Goal: Information Seeking & Learning: Learn about a topic

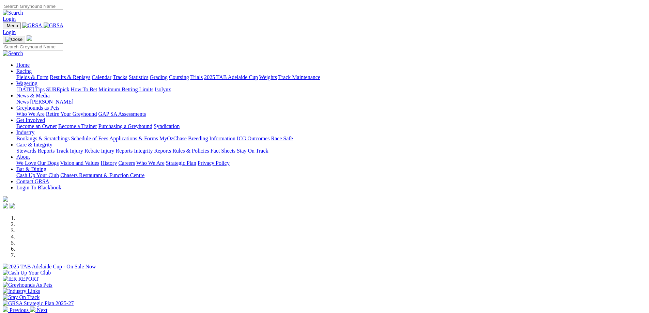
click at [37, 80] on link "Wagering" at bounding box center [26, 83] width 21 height 6
click at [50, 93] on link "News & Media" at bounding box center [32, 96] width 33 height 6
click at [29, 99] on link "News" at bounding box center [22, 102] width 12 height 6
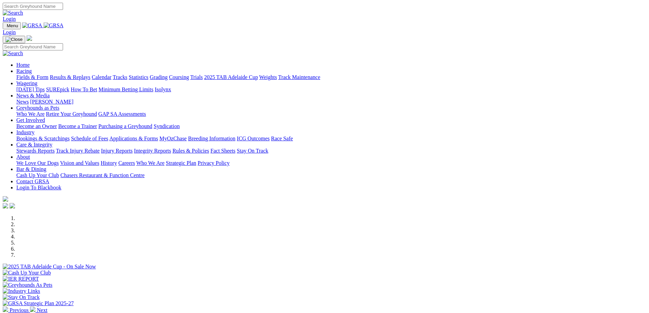
click at [30, 154] on link "About" at bounding box center [23, 157] width 14 height 6
click at [165, 160] on link "Who We Are" at bounding box center [150, 163] width 28 height 6
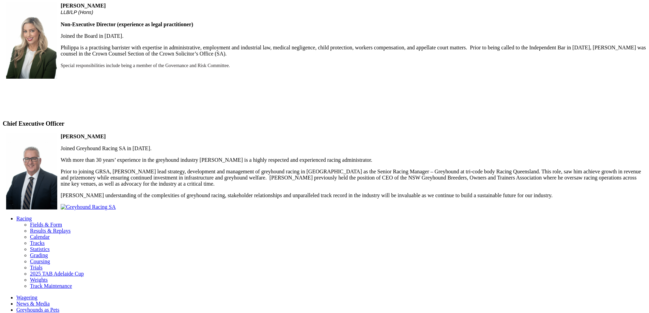
scroll to position [482, 0]
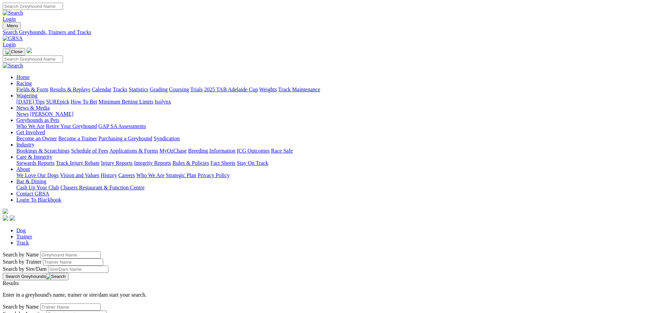
scroll to position [170, 0]
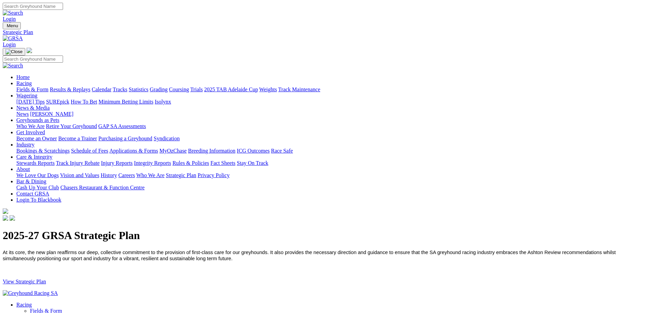
click at [117, 172] on link "History" at bounding box center [109, 175] width 16 height 6
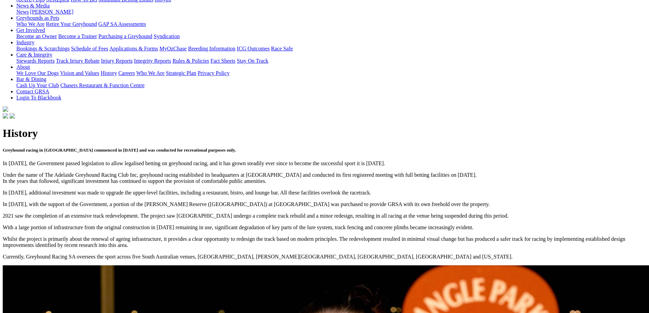
scroll to position [34, 0]
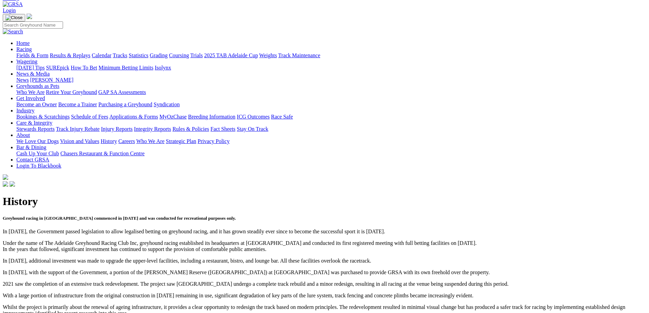
click at [99, 138] on link "Vision and Values" at bounding box center [79, 141] width 39 height 6
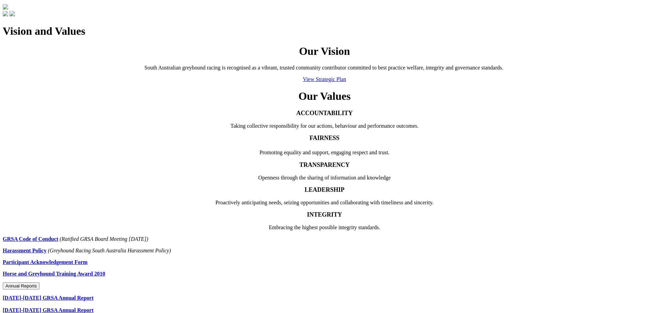
scroll to position [375, 0]
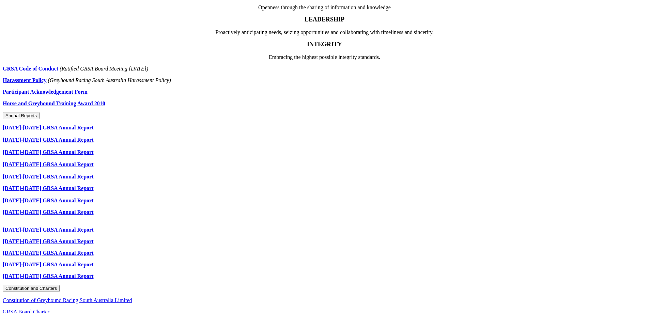
click at [94, 125] on link "[DATE]-[DATE] GRSA Annual Report" at bounding box center [48, 128] width 91 height 6
